Goal: Task Accomplishment & Management: Use online tool/utility

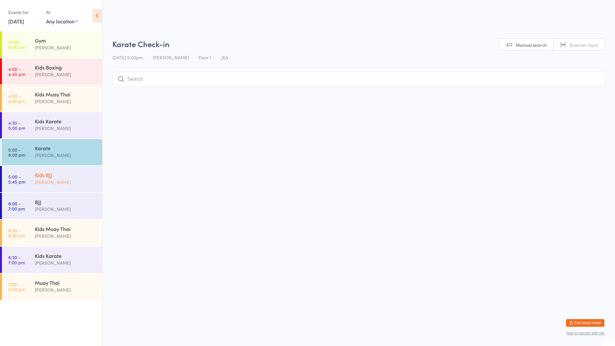
click at [59, 175] on div "Kids BJJ" at bounding box center [66, 174] width 62 height 7
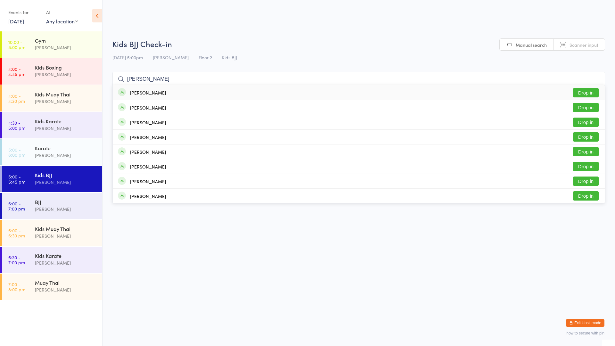
type input "[PERSON_NAME]"
click at [579, 90] on button "Drop in" at bounding box center [586, 92] width 26 height 9
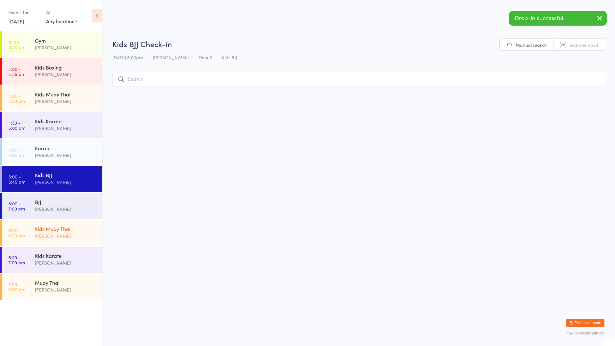
click at [56, 227] on div "Kids Muay Thai" at bounding box center [66, 228] width 62 height 7
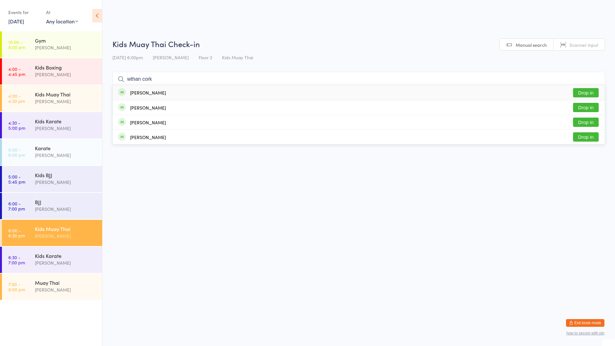
type input "wthan cork"
click at [588, 91] on button "Drop in" at bounding box center [586, 92] width 26 height 9
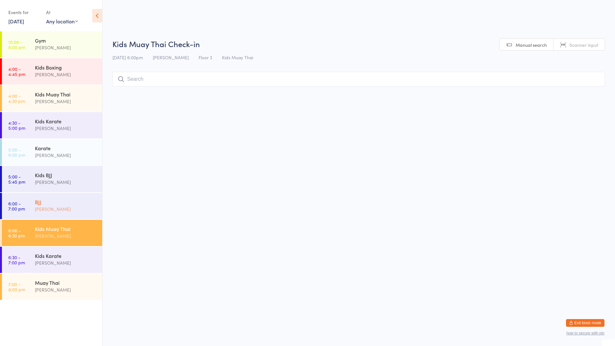
click at [50, 205] on div "BJJ" at bounding box center [66, 201] width 62 height 7
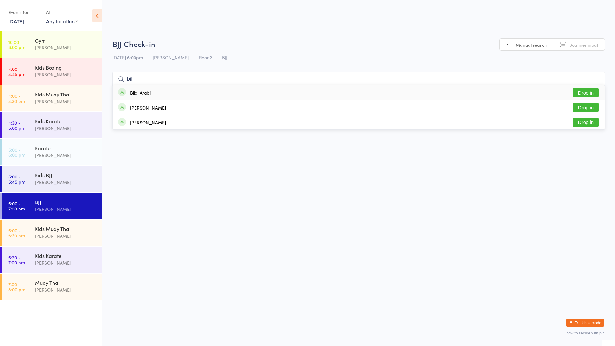
type input "bil"
click at [165, 96] on div "Bilal Arabi Drop in" at bounding box center [359, 92] width 492 height 15
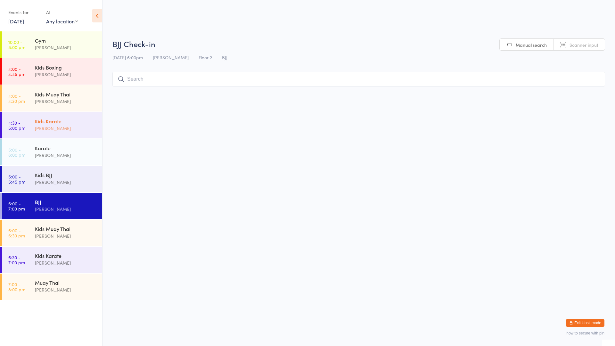
click at [58, 123] on div "Kids Karate" at bounding box center [66, 121] width 62 height 7
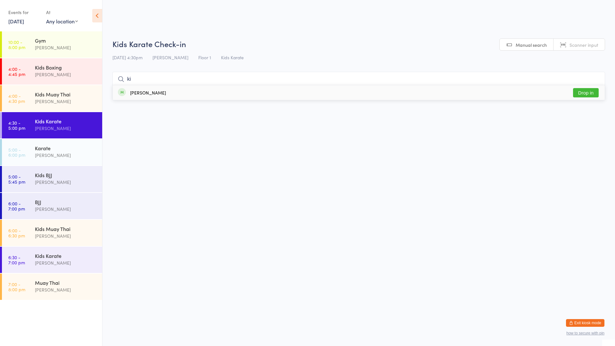
type input "k"
click at [47, 150] on div "Karate" at bounding box center [66, 147] width 62 height 7
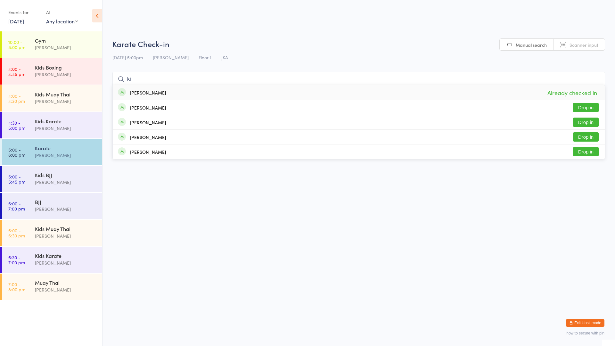
type input "k"
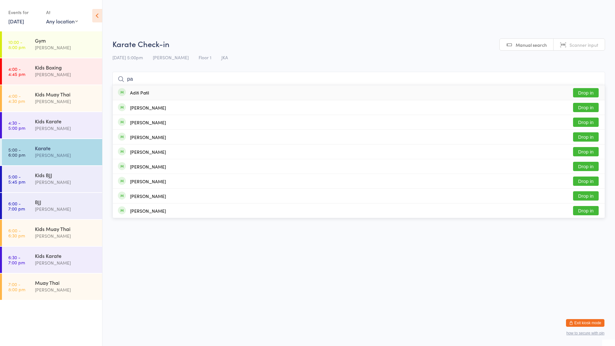
type input "p"
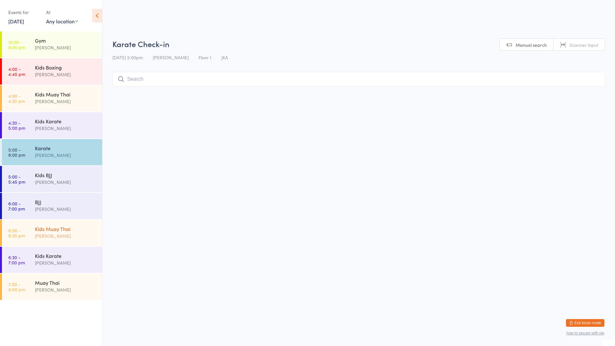
click at [54, 229] on div "Kids Muay Thai" at bounding box center [66, 228] width 62 height 7
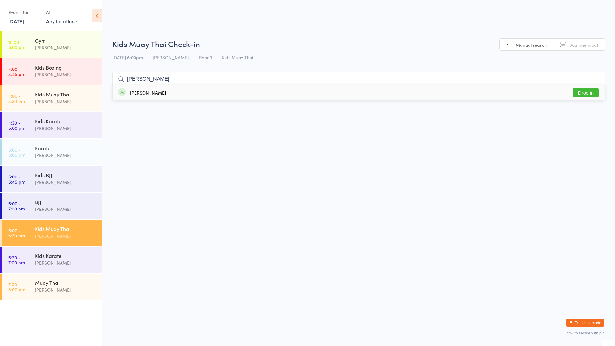
type input "[PERSON_NAME]"
click at [583, 93] on button "Drop in" at bounding box center [586, 92] width 26 height 9
click at [53, 204] on div "BJJ" at bounding box center [66, 201] width 62 height 7
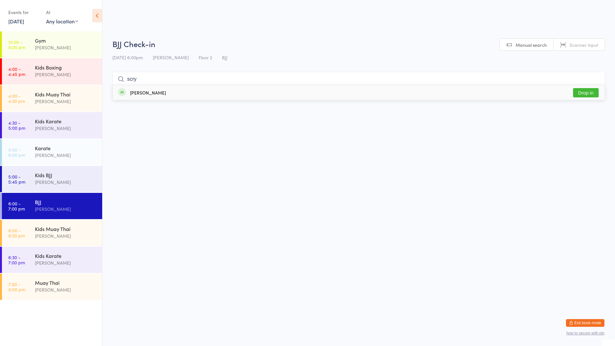
type input "scry"
click at [578, 92] on button "Drop in" at bounding box center [586, 92] width 26 height 9
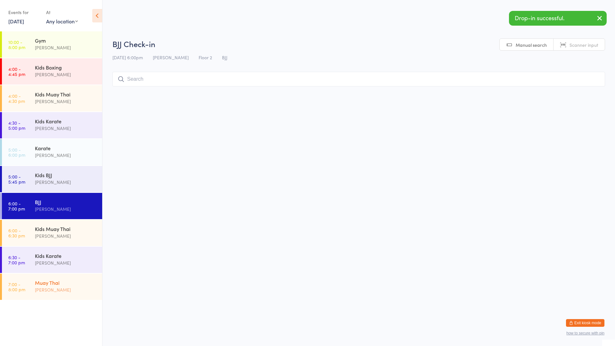
click at [87, 286] on div "Muay Thai" at bounding box center [66, 282] width 62 height 7
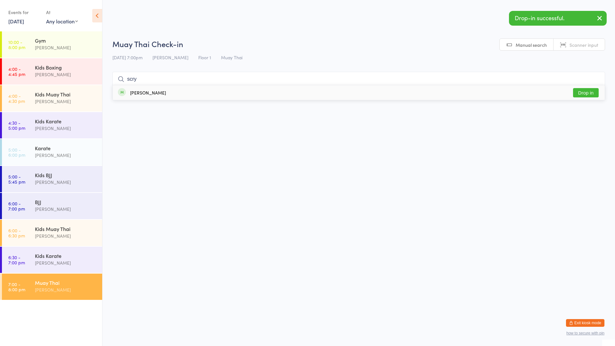
type input "scry"
click at [587, 94] on button "Drop in" at bounding box center [586, 92] width 26 height 9
click at [84, 207] on div "[PERSON_NAME]" at bounding box center [66, 208] width 62 height 7
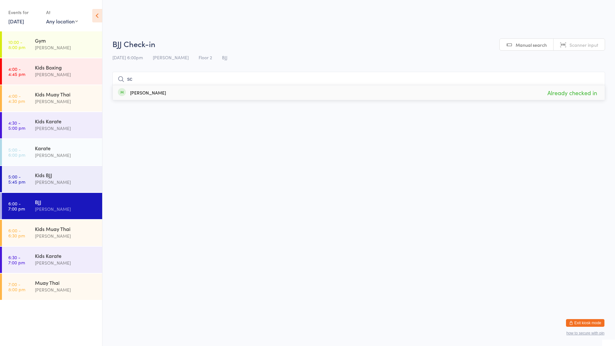
type input "s"
click at [97, 229] on div "Kids Muay [DEMOGRAPHIC_DATA] [PERSON_NAME]" at bounding box center [68, 232] width 67 height 25
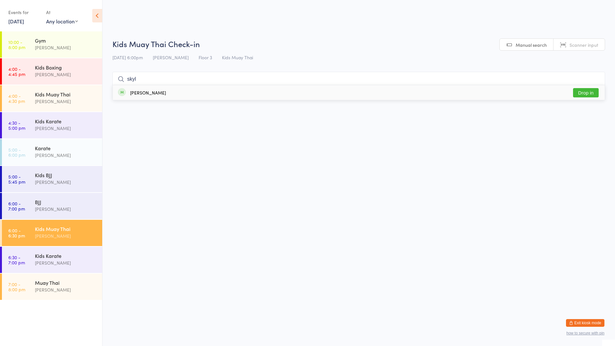
type input "skyl"
click at [589, 90] on button "Drop in" at bounding box center [586, 92] width 26 height 9
click at [145, 80] on input "search" at bounding box center [358, 79] width 493 height 15
click at [42, 204] on div "BJJ" at bounding box center [66, 201] width 62 height 7
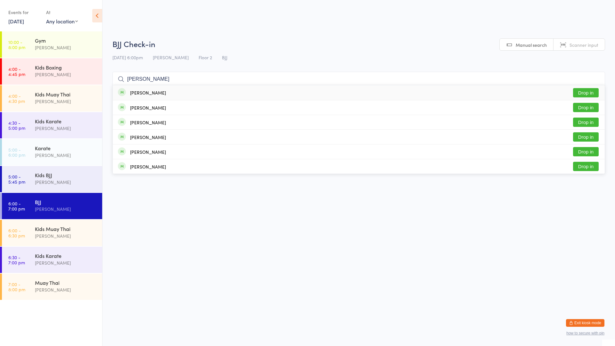
type input "[PERSON_NAME]"
click at [160, 90] on div "[PERSON_NAME] Drop in" at bounding box center [359, 92] width 492 height 15
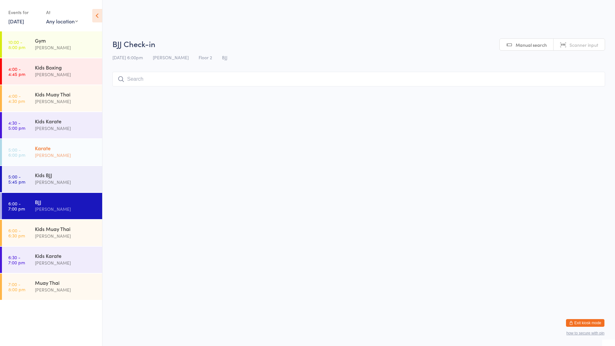
click at [76, 147] on div "Karate" at bounding box center [66, 147] width 62 height 7
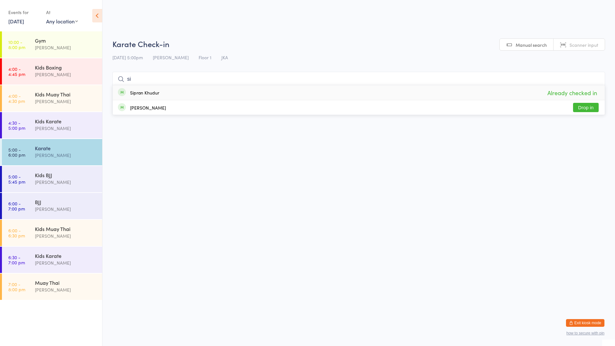
type input "s"
click at [77, 234] on div "[PERSON_NAME]" at bounding box center [66, 235] width 62 height 7
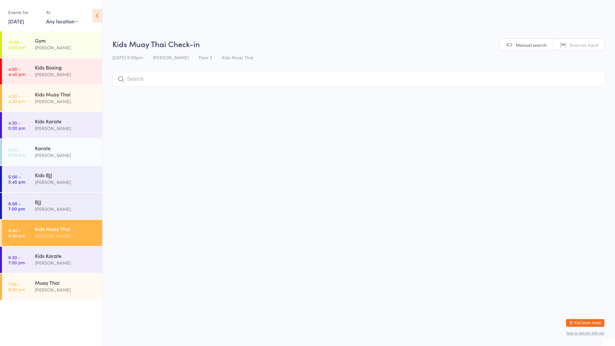
click at [189, 82] on input "search" at bounding box center [358, 79] width 493 height 15
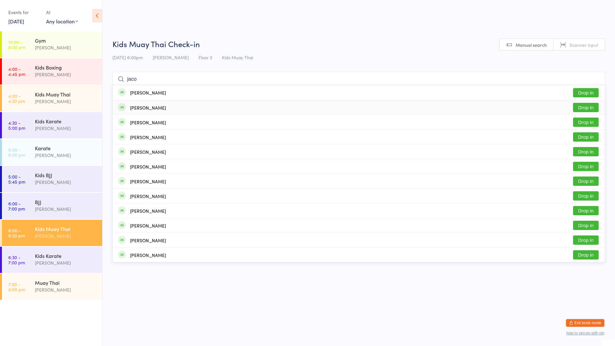
type input "jaco"
click at [177, 108] on div "[PERSON_NAME] Drop in" at bounding box center [359, 107] width 492 height 14
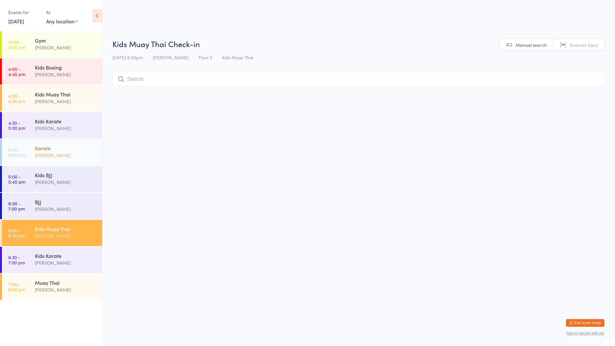
click at [93, 152] on div "[PERSON_NAME]" at bounding box center [66, 155] width 62 height 7
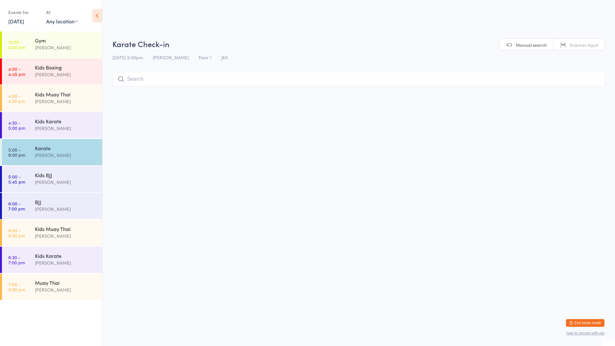
click at [166, 82] on input "search" at bounding box center [358, 79] width 493 height 15
type input "tse"
click at [584, 96] on button "Drop in" at bounding box center [586, 92] width 26 height 9
click at [53, 228] on div "Kids Muay Thai" at bounding box center [66, 228] width 62 height 7
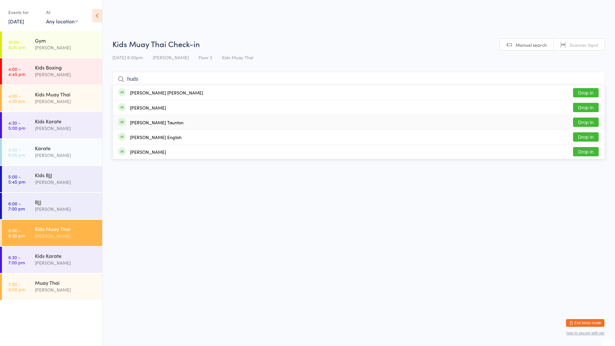
type input "huds"
click at [150, 121] on div "[PERSON_NAME] Taunton" at bounding box center [157, 122] width 54 height 5
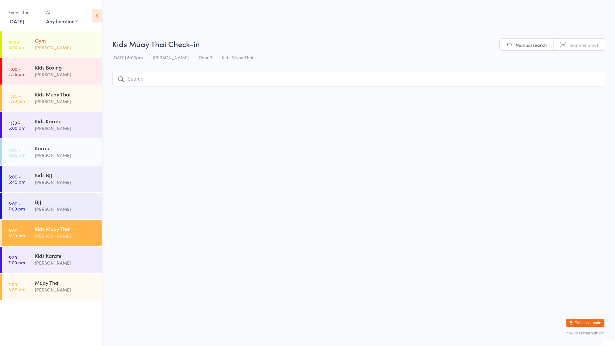
click at [60, 35] on div "Gym [PERSON_NAME]" at bounding box center [68, 43] width 67 height 25
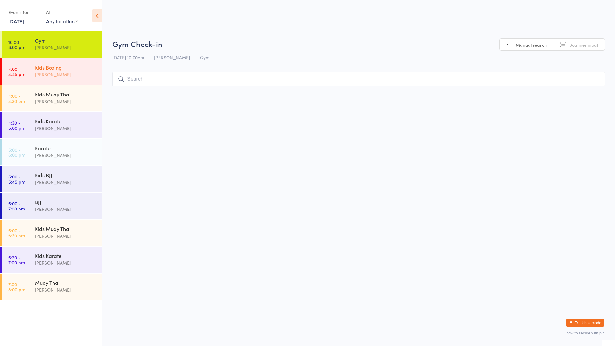
click at [62, 60] on div "Kids Boxing [PERSON_NAME]" at bounding box center [68, 70] width 67 height 25
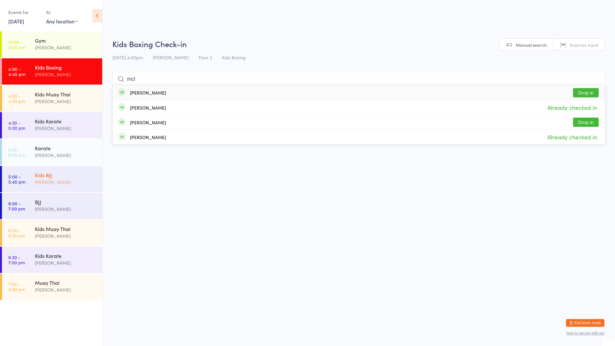
type input "mcl"
click at [60, 175] on div "Kids BJJ" at bounding box center [66, 174] width 62 height 7
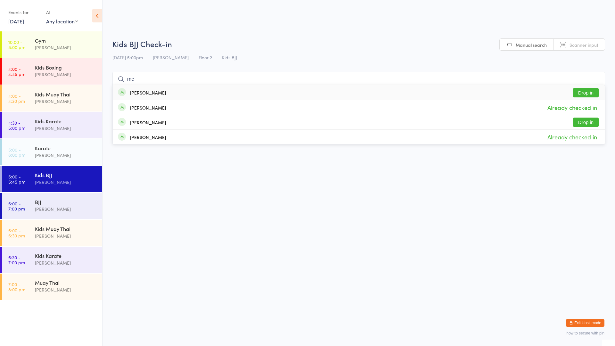
type input "m"
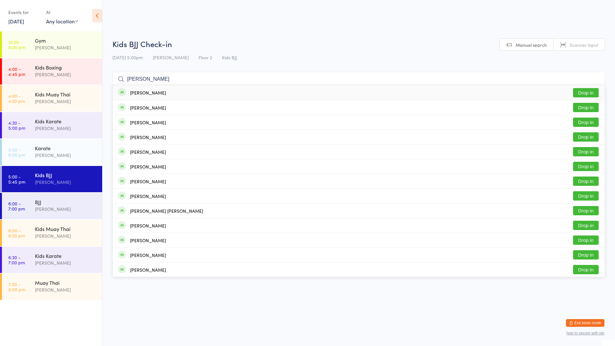
type input "[PERSON_NAME]"
click at [586, 92] on button "Drop in" at bounding box center [586, 92] width 26 height 9
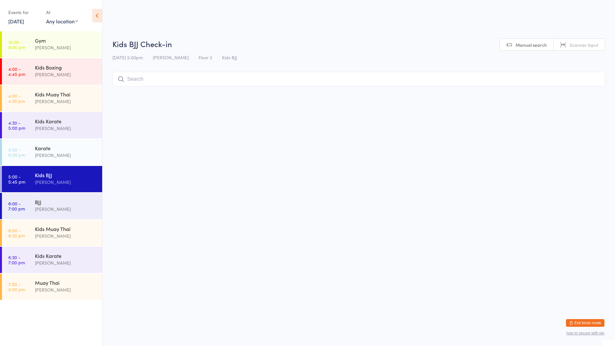
drag, startPoint x: 546, startPoint y: 47, endPoint x: 526, endPoint y: 82, distance: 40.3
drag, startPoint x: 526, startPoint y: 82, endPoint x: 68, endPoint y: 287, distance: 501.9
click at [68, 287] on div "[PERSON_NAME]" at bounding box center [66, 289] width 62 height 7
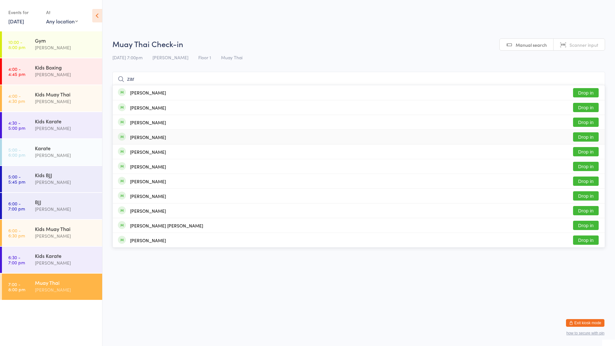
type input "zar"
click at [581, 136] on button "Drop in" at bounding box center [586, 136] width 26 height 9
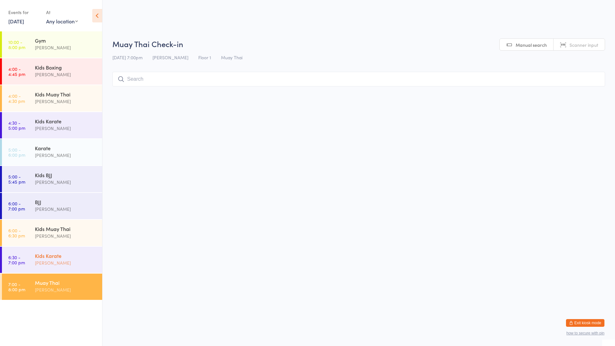
click at [60, 256] on div "Kids Karate" at bounding box center [66, 255] width 62 height 7
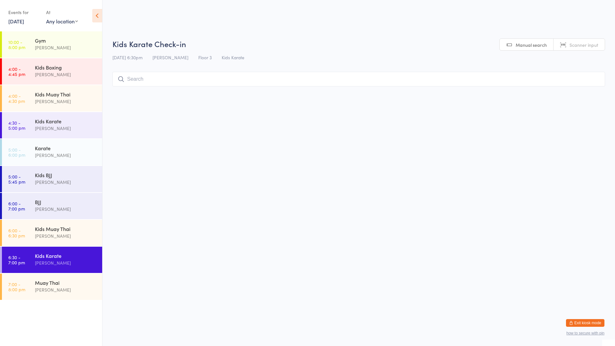
click at [172, 76] on input "search" at bounding box center [358, 79] width 493 height 15
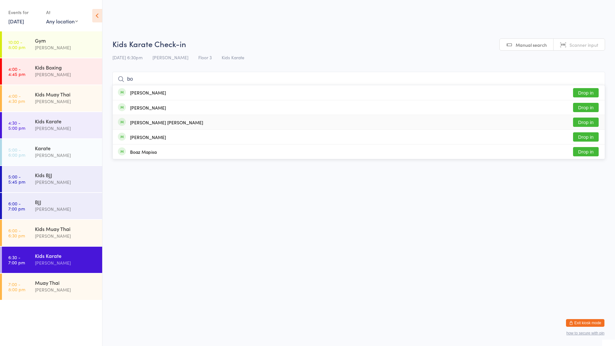
type input "bo"
click at [158, 122] on div "[PERSON_NAME] [PERSON_NAME] Drop in" at bounding box center [359, 122] width 492 height 14
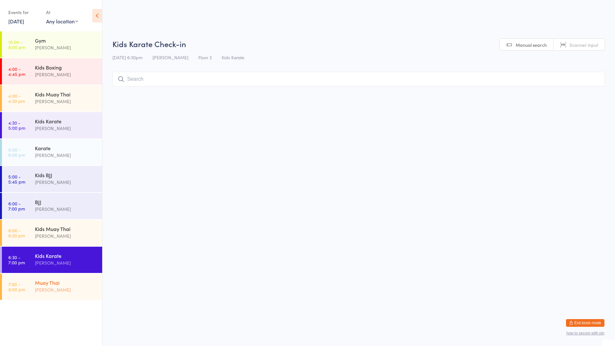
click at [83, 288] on div "[PERSON_NAME]" at bounding box center [66, 289] width 62 height 7
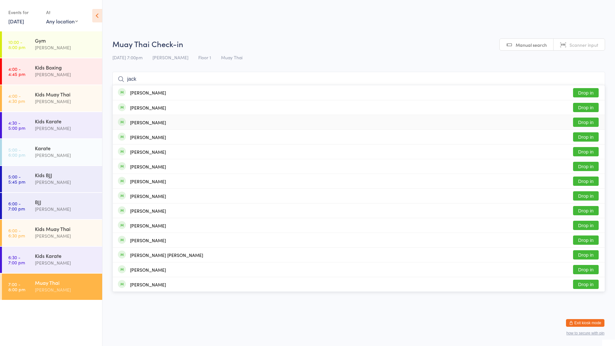
type input "jack"
click at [589, 122] on button "Drop in" at bounding box center [586, 122] width 26 height 9
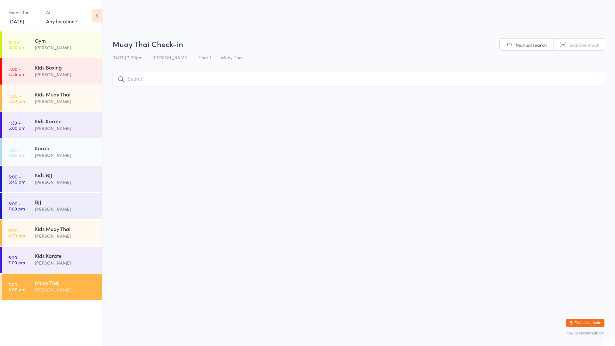
drag, startPoint x: 78, startPoint y: 182, endPoint x: 116, endPoint y: 170, distance: 39.1
click at [71, 258] on div "Kids Karate" at bounding box center [66, 255] width 62 height 7
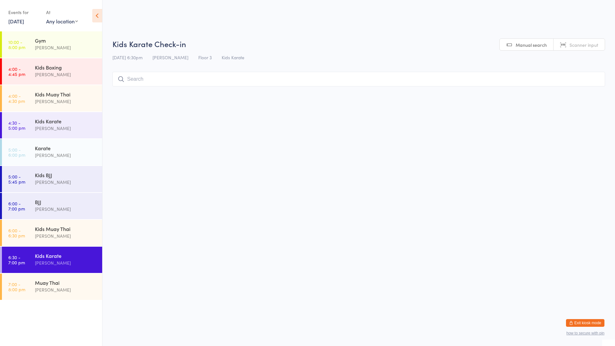
click at [497, 79] on input "search" at bounding box center [358, 79] width 493 height 15
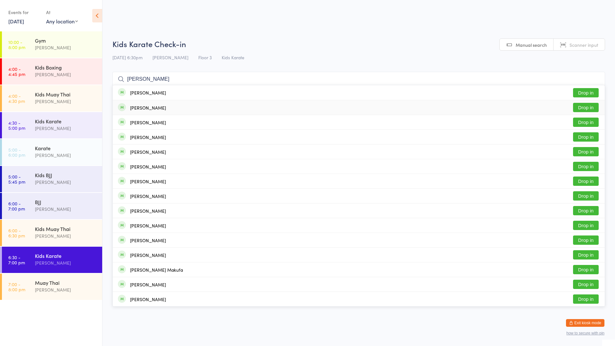
type input "[PERSON_NAME]"
click at [580, 108] on button "Drop in" at bounding box center [586, 107] width 26 height 9
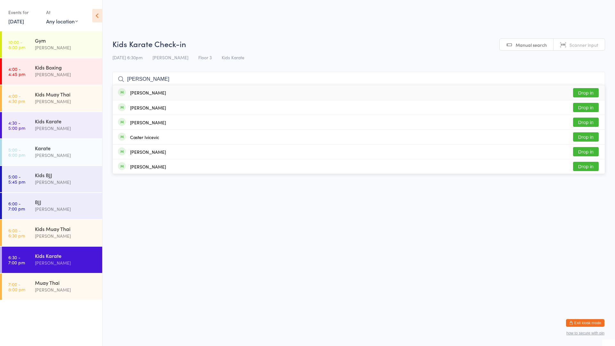
type input "[PERSON_NAME]"
click at [585, 95] on button "Drop in" at bounding box center [586, 92] width 26 height 9
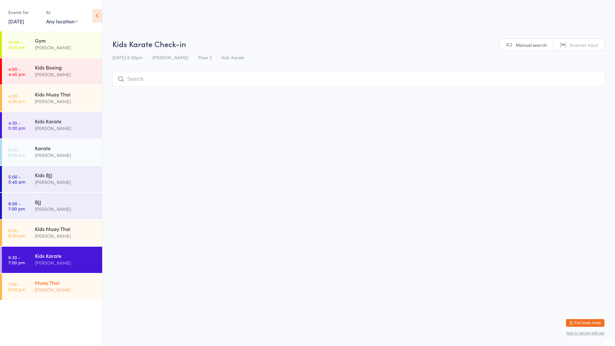
click at [55, 283] on div "Muay Thai" at bounding box center [66, 282] width 62 height 7
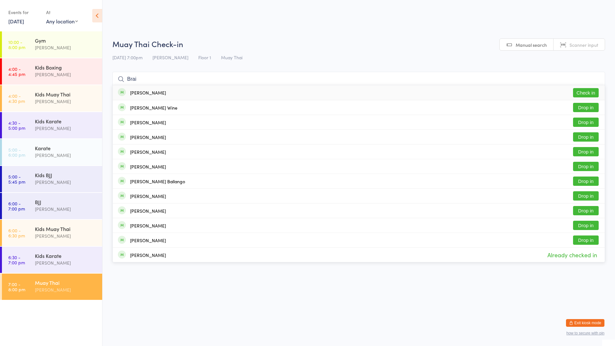
type input "Brai"
click at [586, 93] on button "Check in" at bounding box center [586, 92] width 26 height 9
type input "[PERSON_NAME]"
drag, startPoint x: 514, startPoint y: 177, endPoint x: 529, endPoint y: 172, distance: 16.3
click at [581, 165] on button "Check in" at bounding box center [586, 166] width 26 height 9
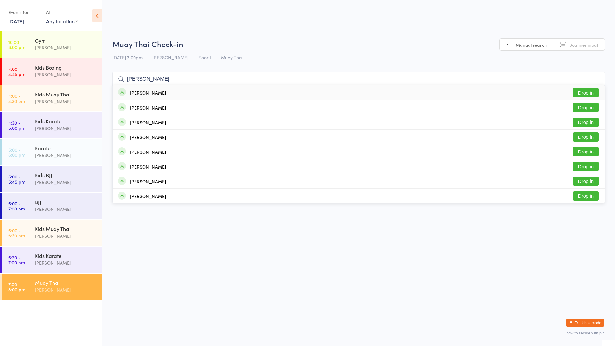
type input "[PERSON_NAME]"
click at [350, 94] on div "[PERSON_NAME] Drop in" at bounding box center [359, 92] width 492 height 15
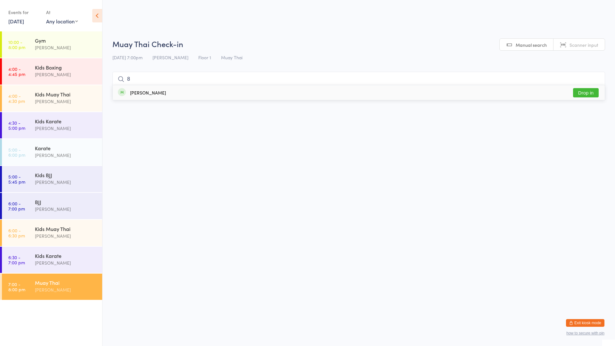
type input "8"
click at [351, 93] on div "[PERSON_NAME] Drop in" at bounding box center [359, 92] width 492 height 15
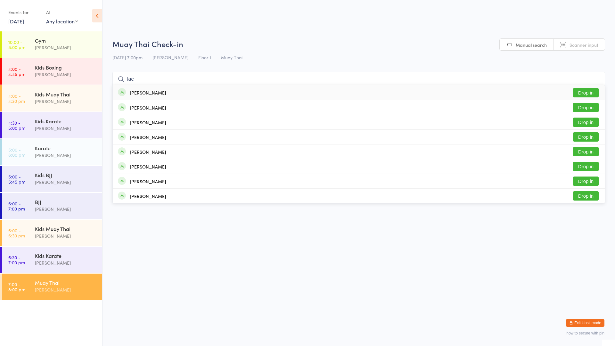
type input "lac"
click at [583, 92] on button "Drop in" at bounding box center [586, 92] width 26 height 9
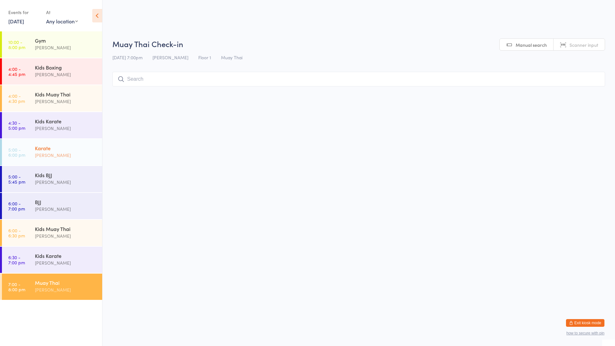
click at [67, 148] on div "Karate" at bounding box center [66, 147] width 62 height 7
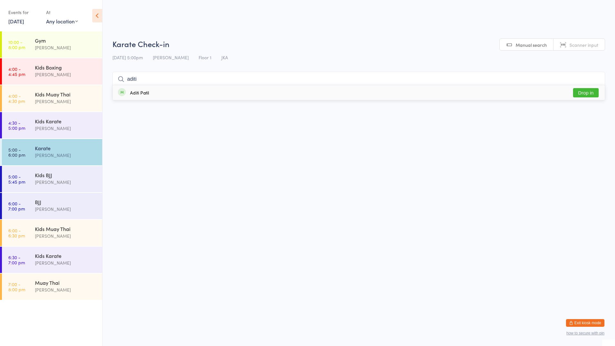
type input "aditi"
click at [146, 90] on div "Aditi Patil" at bounding box center [139, 92] width 19 height 5
click at [69, 281] on div "Muay Thai" at bounding box center [66, 282] width 62 height 7
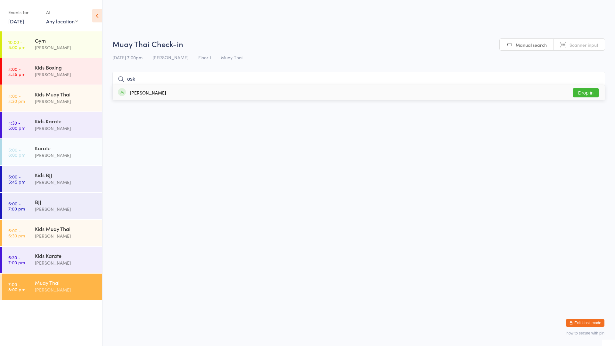
type input "osk"
click at [586, 91] on button "Drop in" at bounding box center [586, 92] width 26 height 9
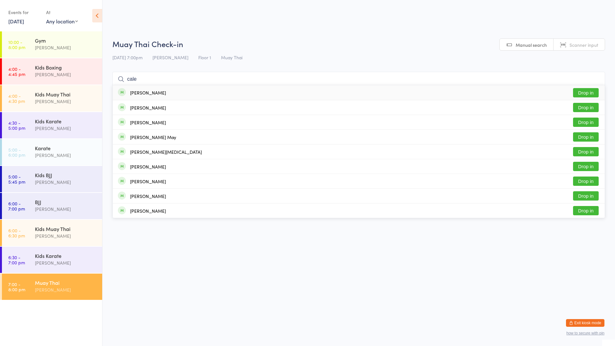
type input "cale"
click at [577, 93] on button "Drop in" at bounding box center [586, 92] width 26 height 9
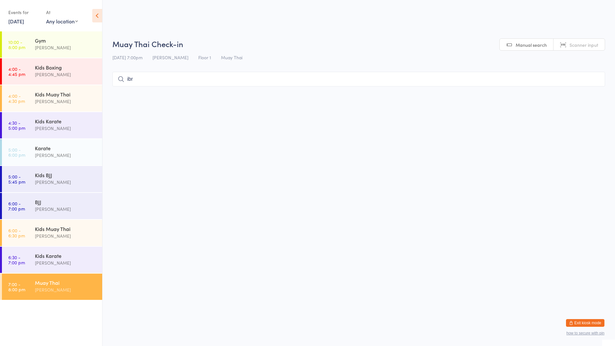
type input "ibra"
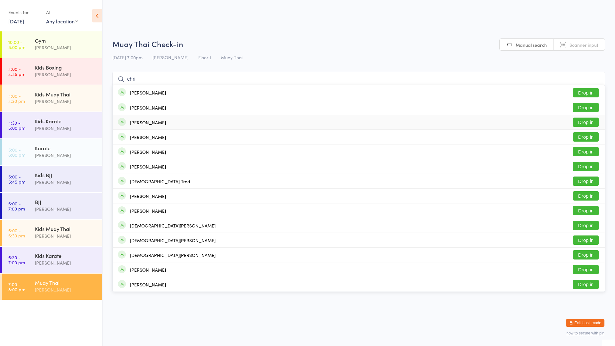
type input "chri"
click at [246, 119] on div "[PERSON_NAME] Drop in" at bounding box center [359, 122] width 492 height 14
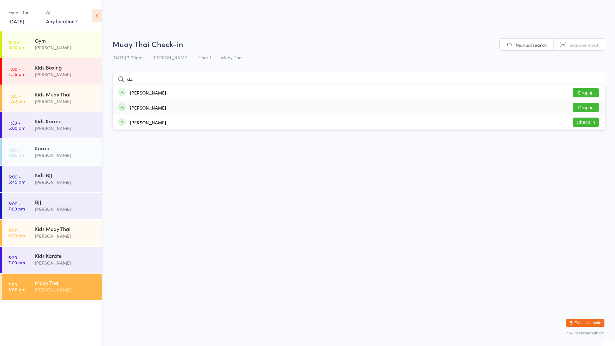
type input "az"
click at [249, 117] on div "[PERSON_NAME] Check in" at bounding box center [359, 122] width 492 height 14
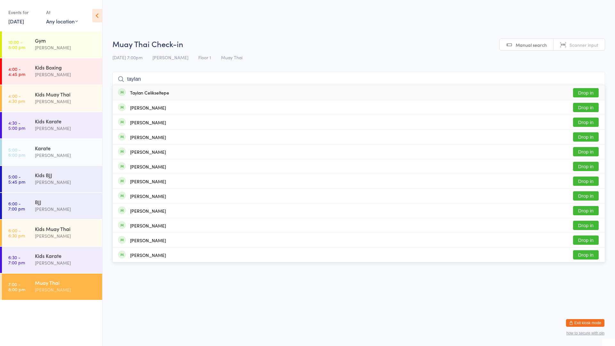
type input "taylan"
click at [198, 95] on div "Taylan Celikseltepe Drop in" at bounding box center [359, 92] width 492 height 15
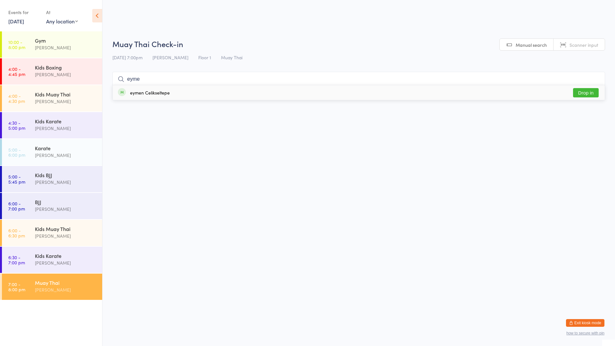
type input "eyme"
click at [582, 91] on button "Drop in" at bounding box center [586, 92] width 26 height 9
type input "burak"
click at [590, 92] on button "Drop in" at bounding box center [586, 92] width 26 height 9
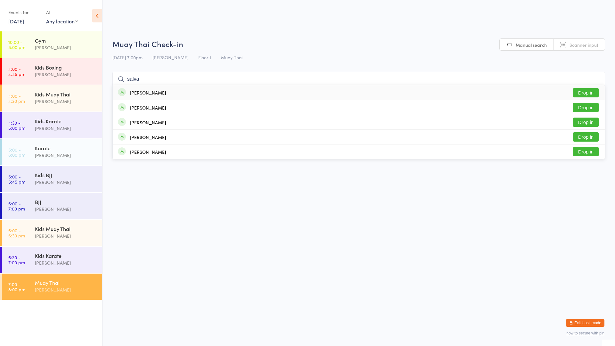
type input "salva"
click at [574, 94] on button "Drop in" at bounding box center [586, 92] width 26 height 9
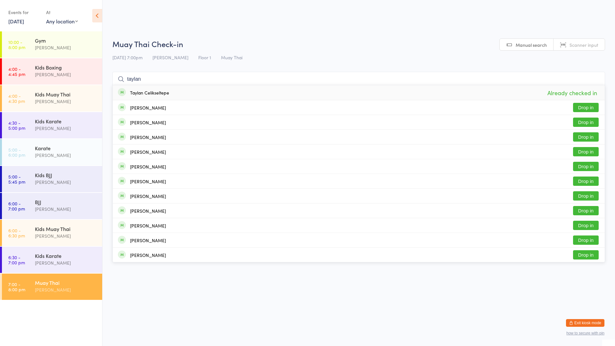
type input "taylan"
click at [371, 94] on div "Taylan Celikseltepe Already checked in" at bounding box center [359, 92] width 492 height 15
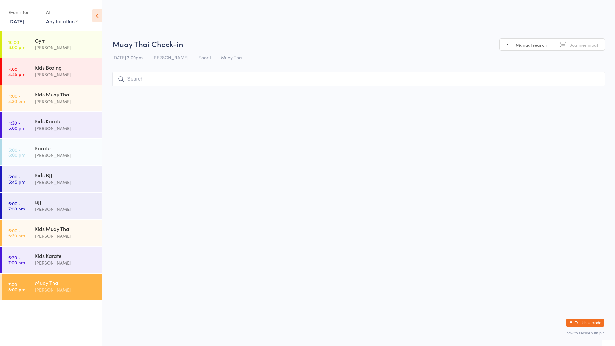
click at [52, 283] on div "Muay Thai" at bounding box center [66, 282] width 62 height 7
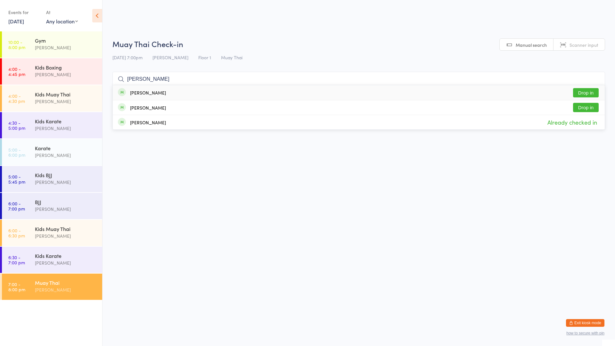
type input "[PERSON_NAME]"
click at [156, 94] on div "[PERSON_NAME]" at bounding box center [148, 92] width 36 height 5
